Goal: Task Accomplishment & Management: Complete application form

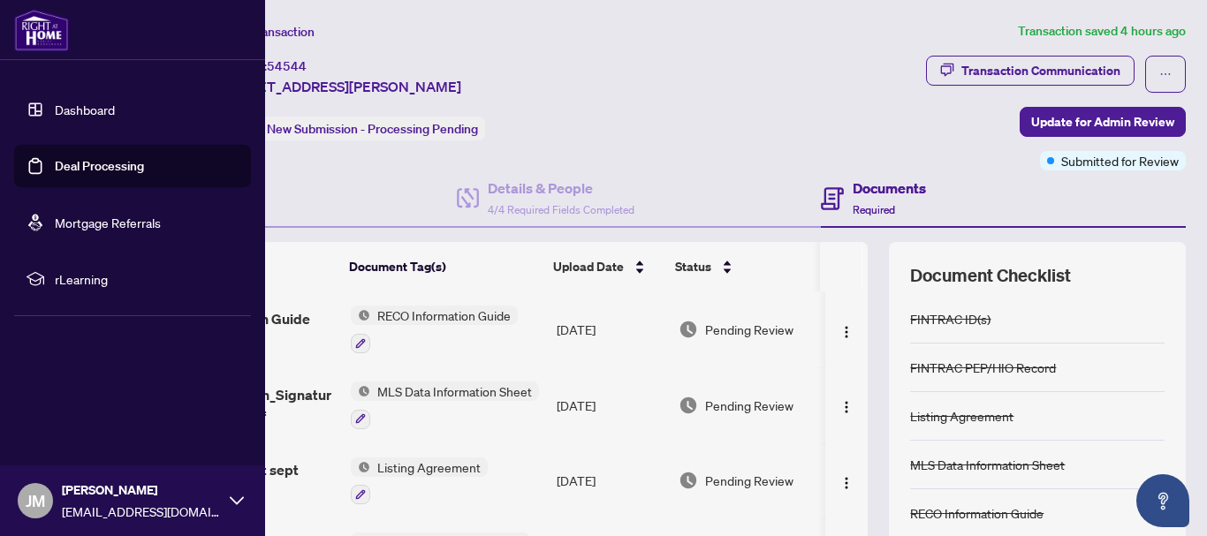
click at [84, 112] on link "Dashboard" at bounding box center [85, 110] width 60 height 16
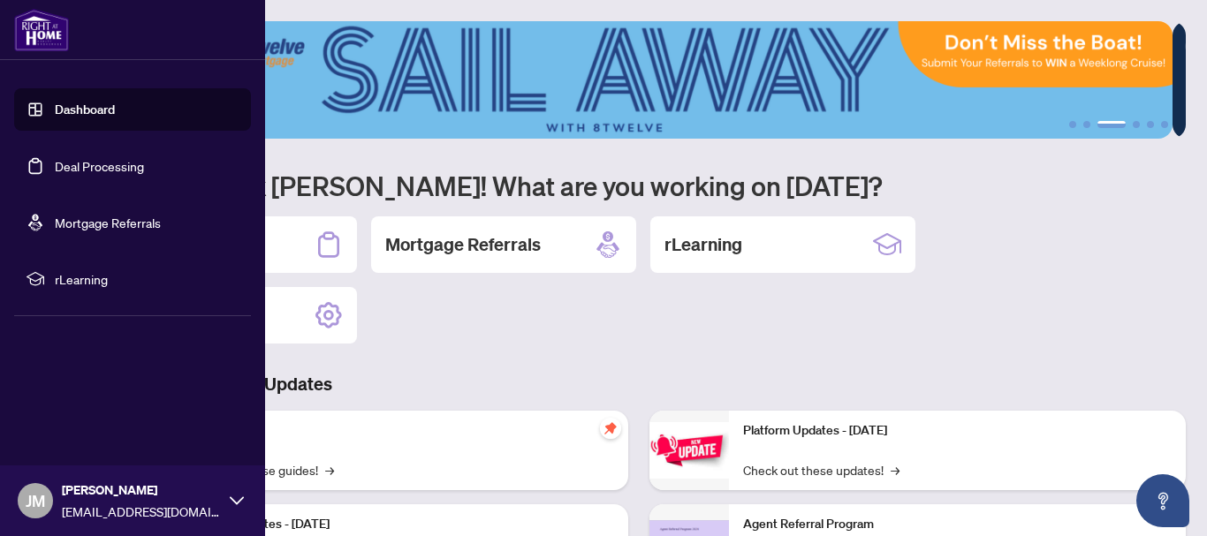
click at [95, 174] on link "Deal Processing" at bounding box center [99, 166] width 89 height 16
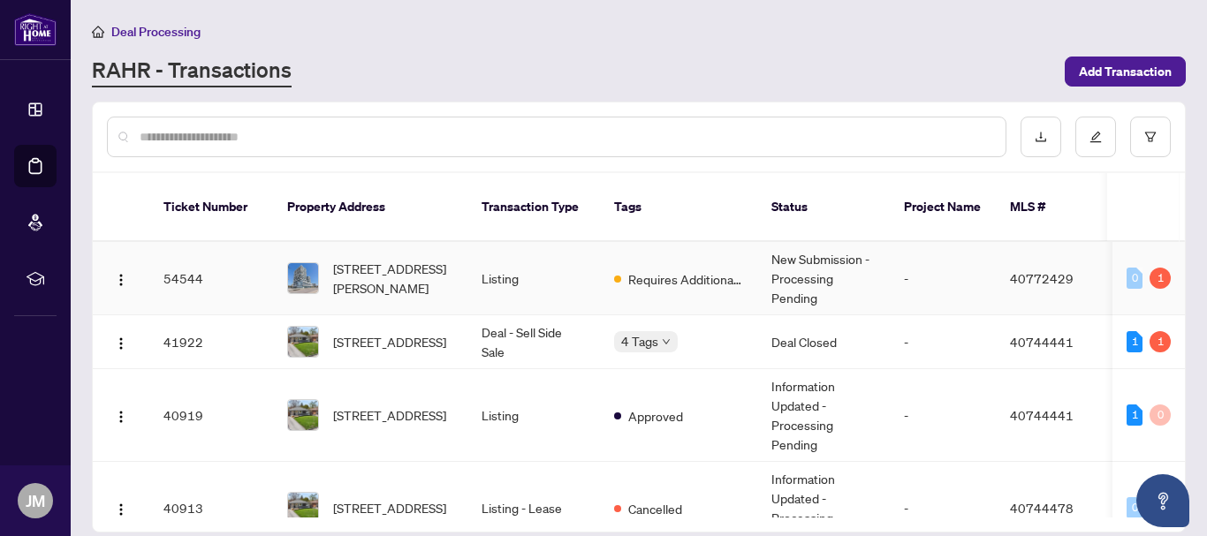
click at [806, 272] on td "New Submission - Processing Pending" at bounding box center [823, 278] width 132 height 73
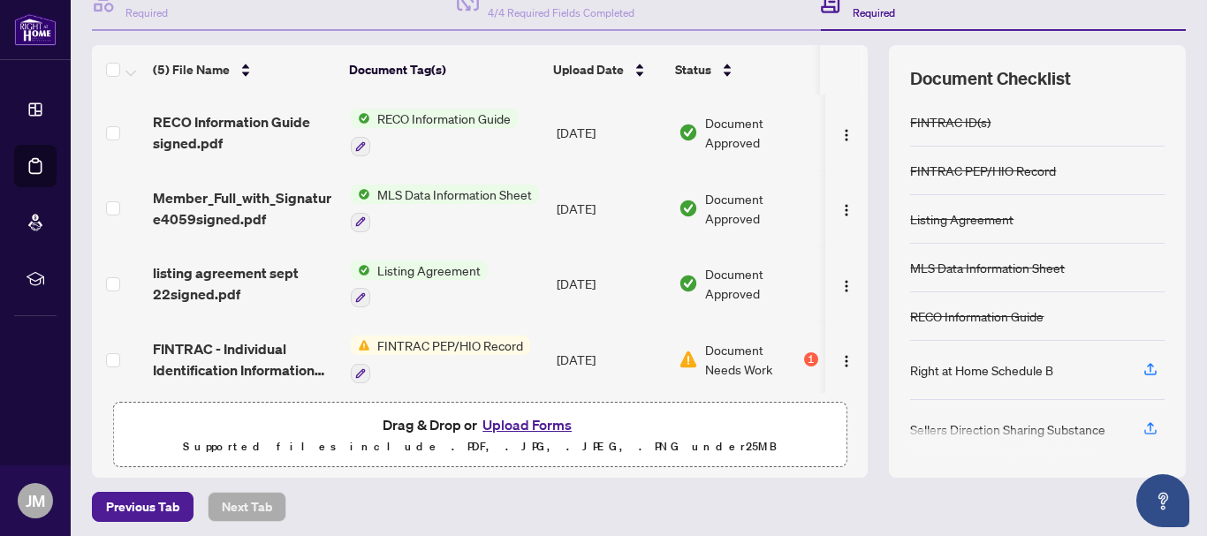
scroll to position [199, 0]
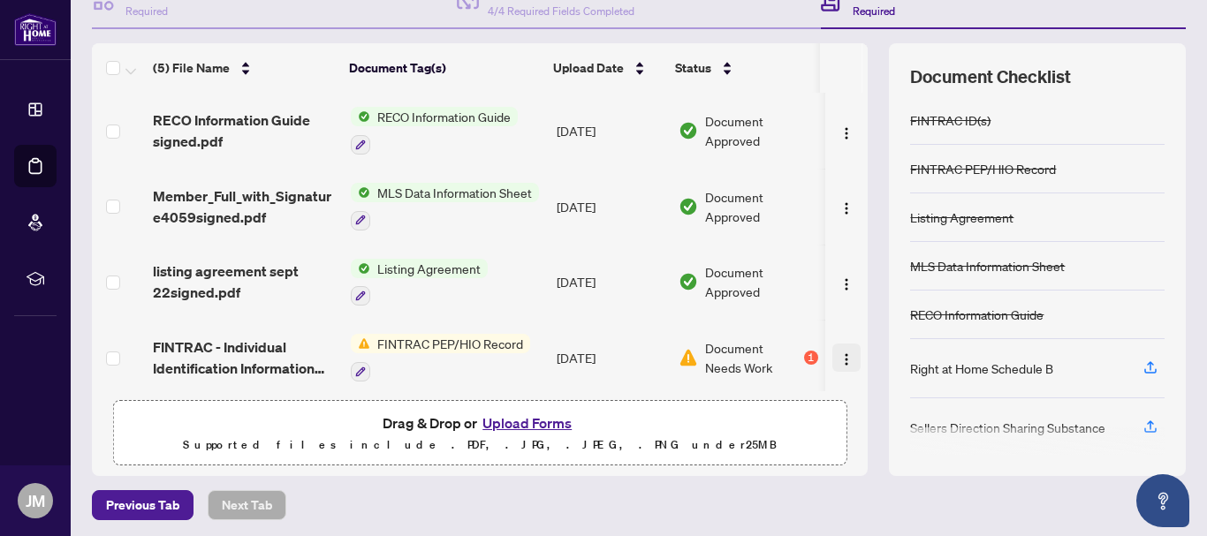
click at [839, 352] on img "button" at bounding box center [846, 359] width 14 height 14
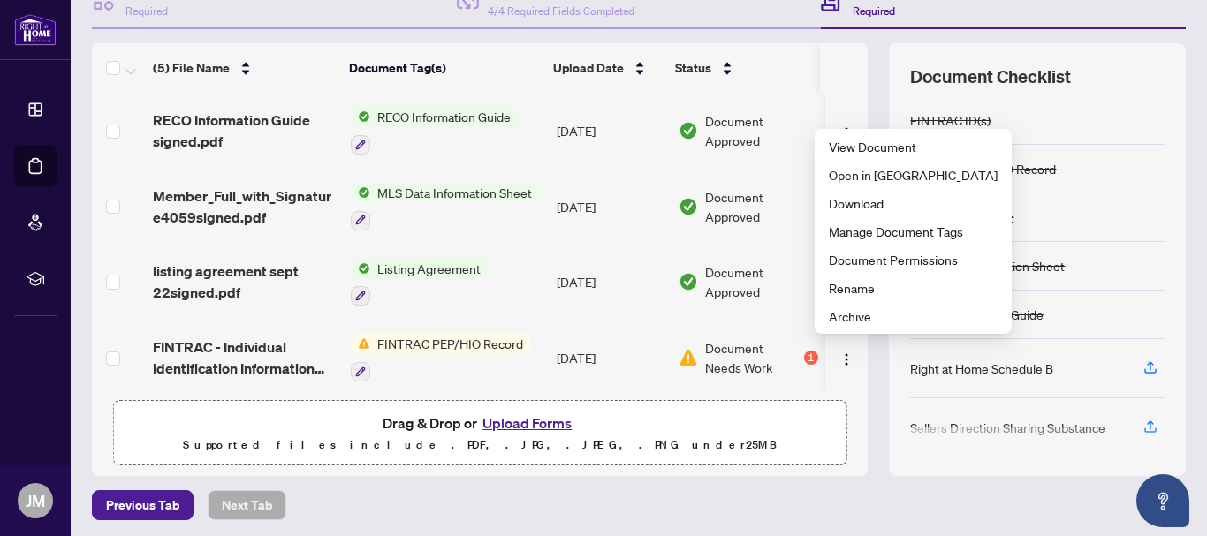
click at [516, 420] on button "Upload Forms" at bounding box center [527, 423] width 100 height 23
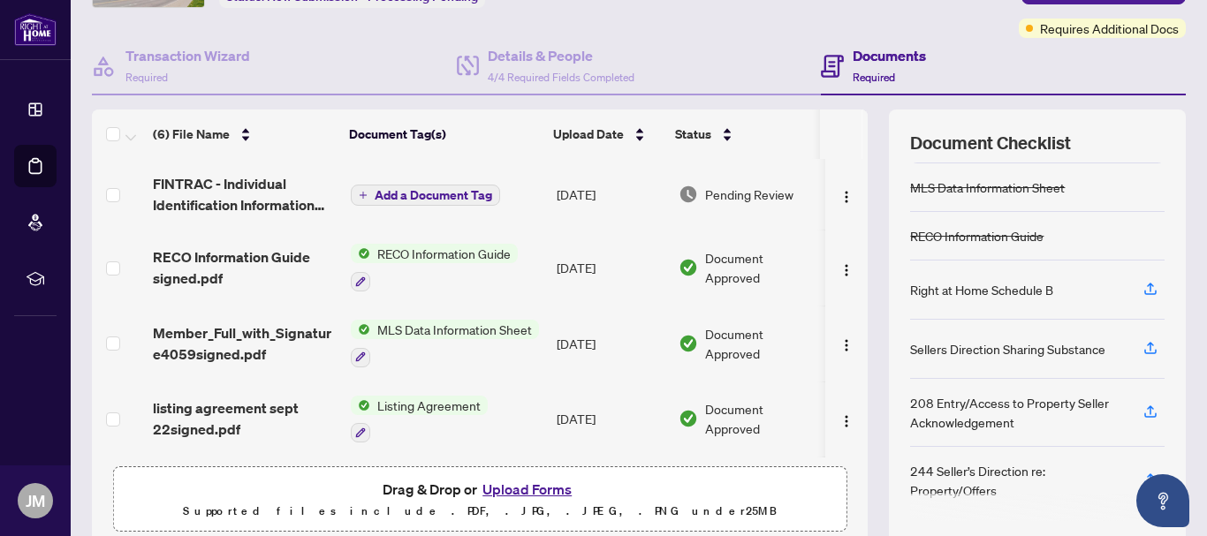
scroll to position [0, 0]
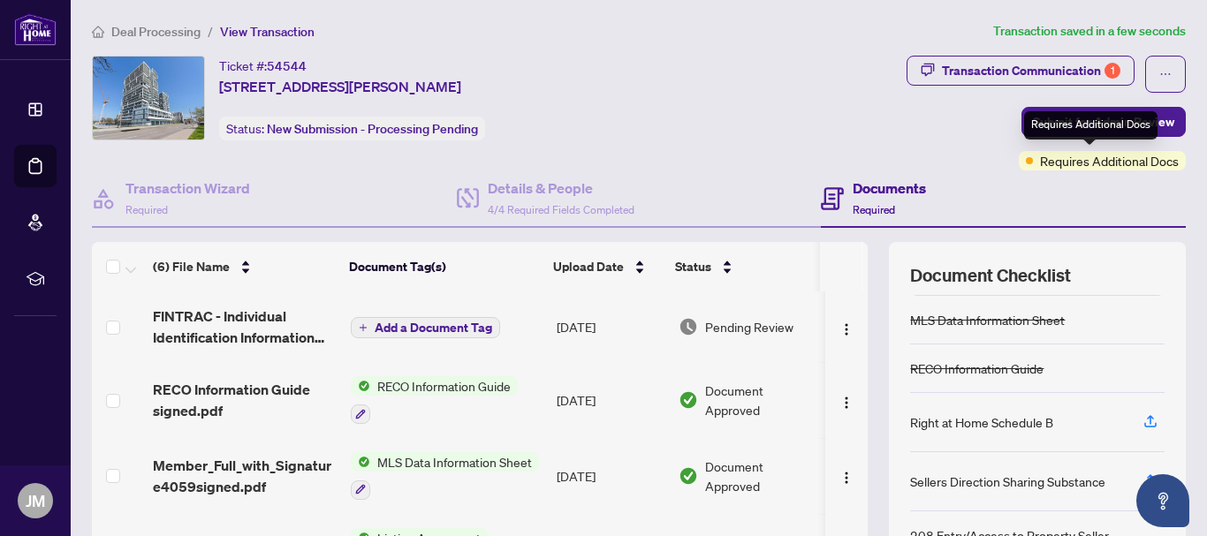
click at [1092, 116] on div "Requires Additional Docs" at bounding box center [1090, 125] width 133 height 28
click at [1086, 118] on div "Requires Additional Docs" at bounding box center [1090, 125] width 133 height 28
click at [935, 119] on div "Transaction Communication 1 Submit for Admin Review Requires Additional Docs" at bounding box center [943, 113] width 487 height 115
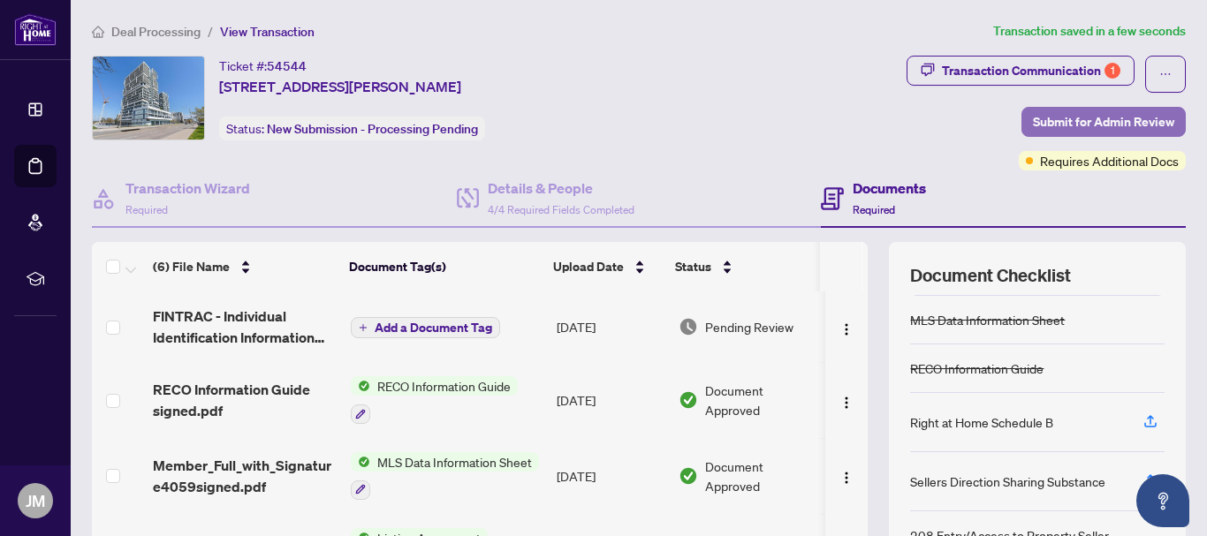
click at [1057, 125] on span "Submit for Admin Review" at bounding box center [1103, 122] width 141 height 28
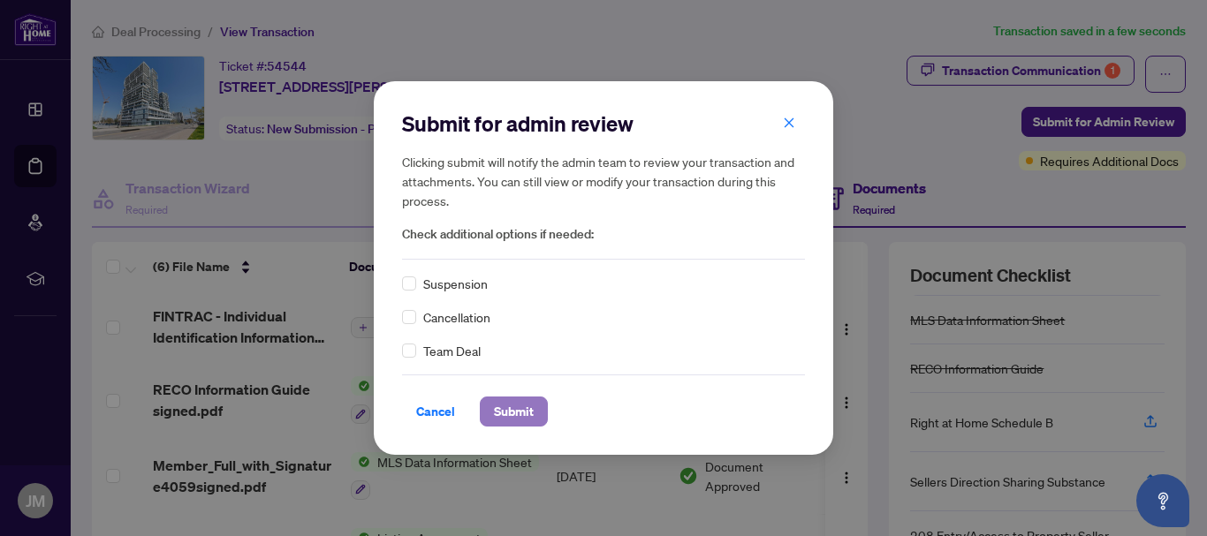
click at [494, 411] on span "Submit" at bounding box center [514, 411] width 40 height 28
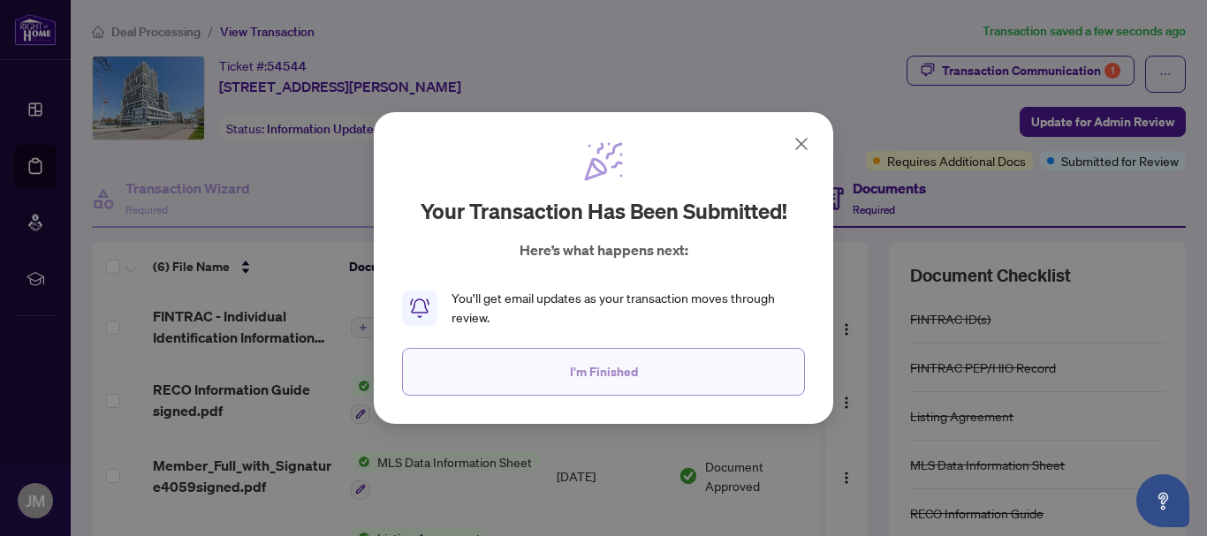
click at [603, 372] on span "I'm Finished" at bounding box center [604, 372] width 68 height 28
